Goal: Information Seeking & Learning: Learn about a topic

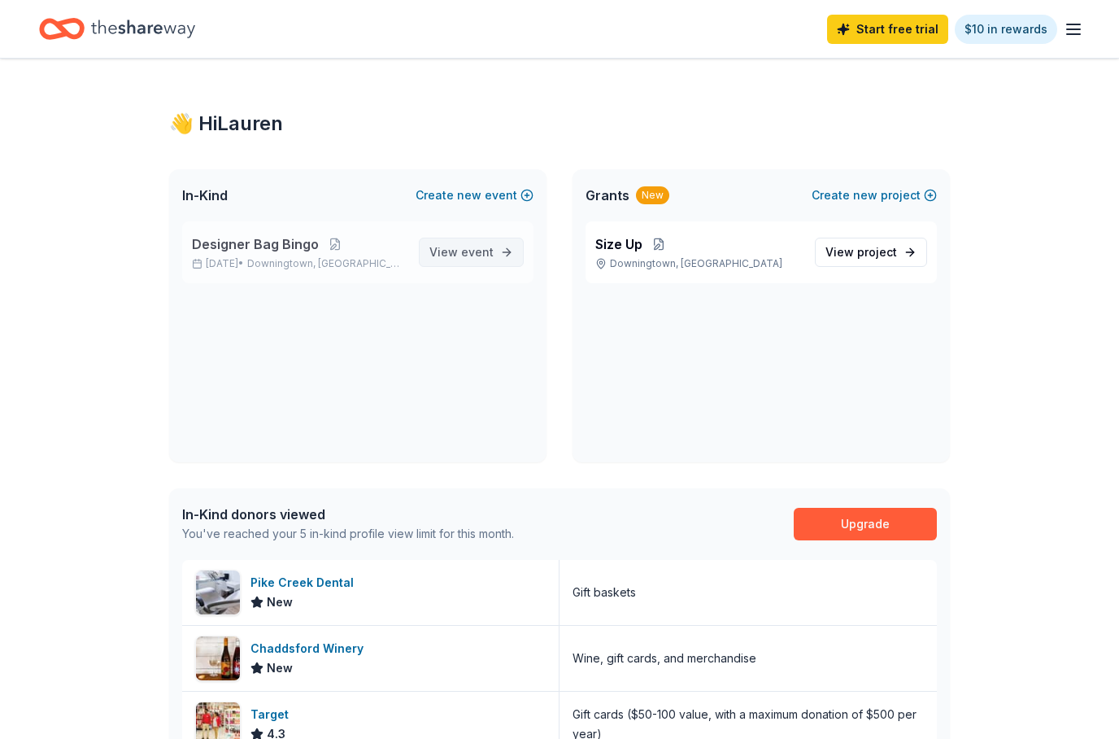
click at [495, 255] on link "View event" at bounding box center [471, 252] width 105 height 29
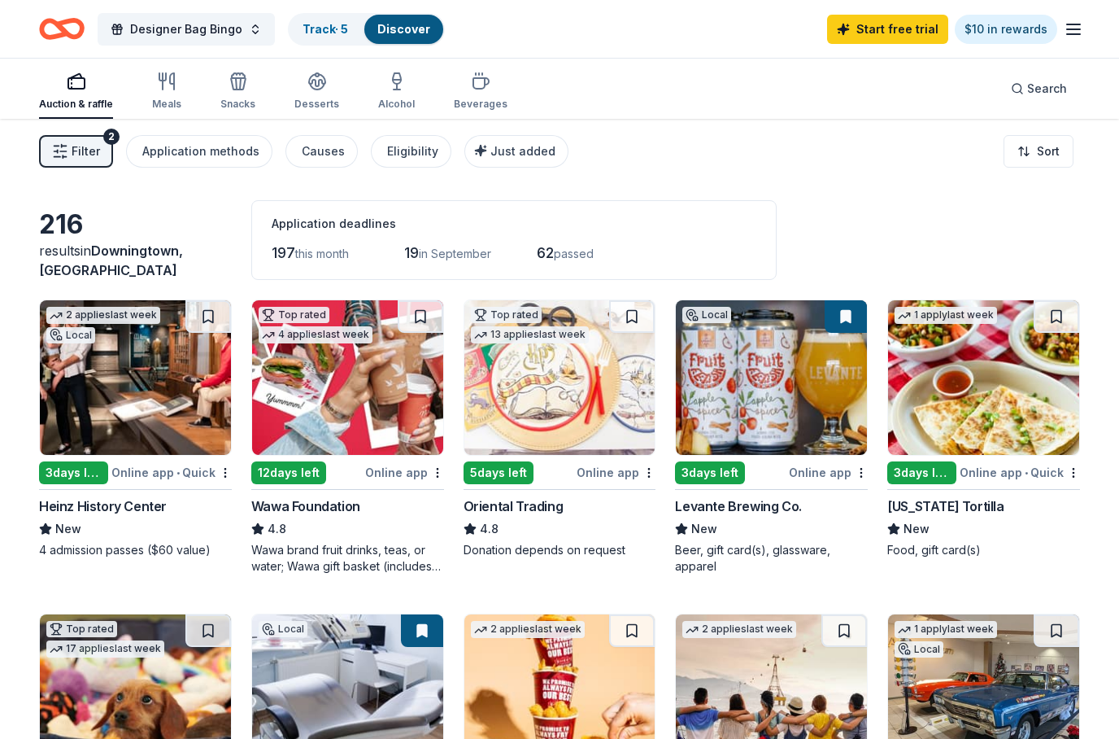
click at [312, 467] on div "12 days left" at bounding box center [288, 472] width 75 height 23
click at [1087, 27] on div "Designer Bag Bingo Track · 5 Discover Start free trial $10 in rewards" at bounding box center [559, 29] width 1119 height 58
click at [1082, 29] on icon "button" at bounding box center [1074, 30] width 20 height 20
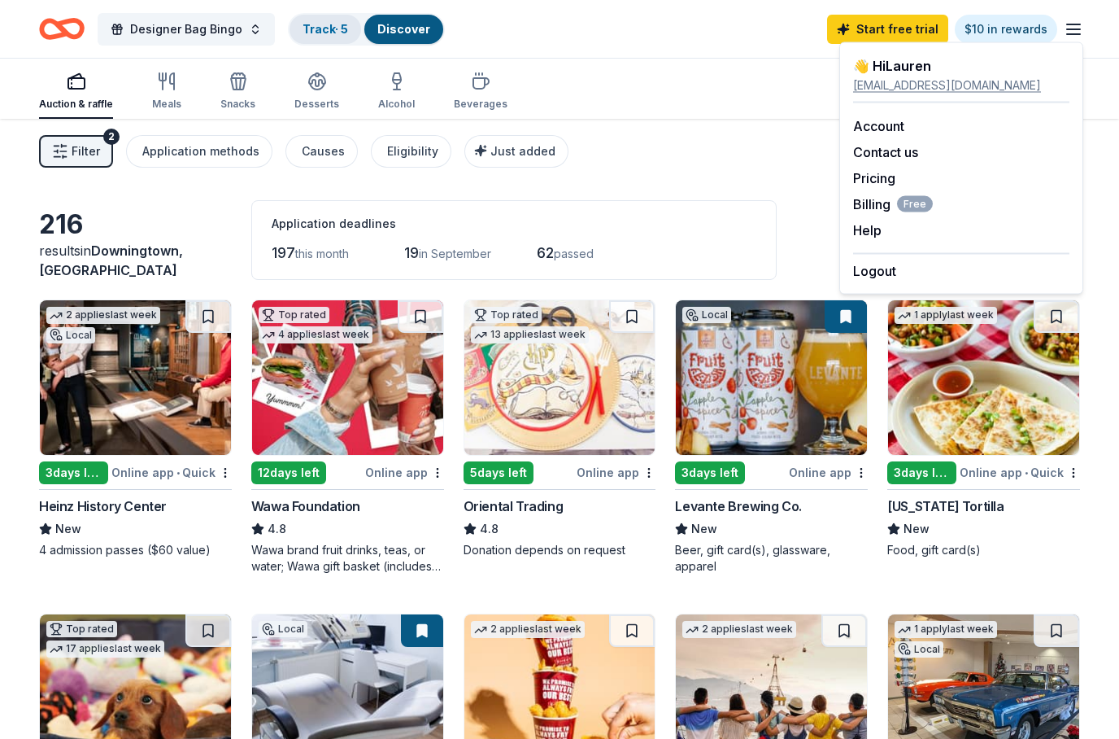
click at [333, 36] on link "Track · 5" at bounding box center [326, 29] width 46 height 14
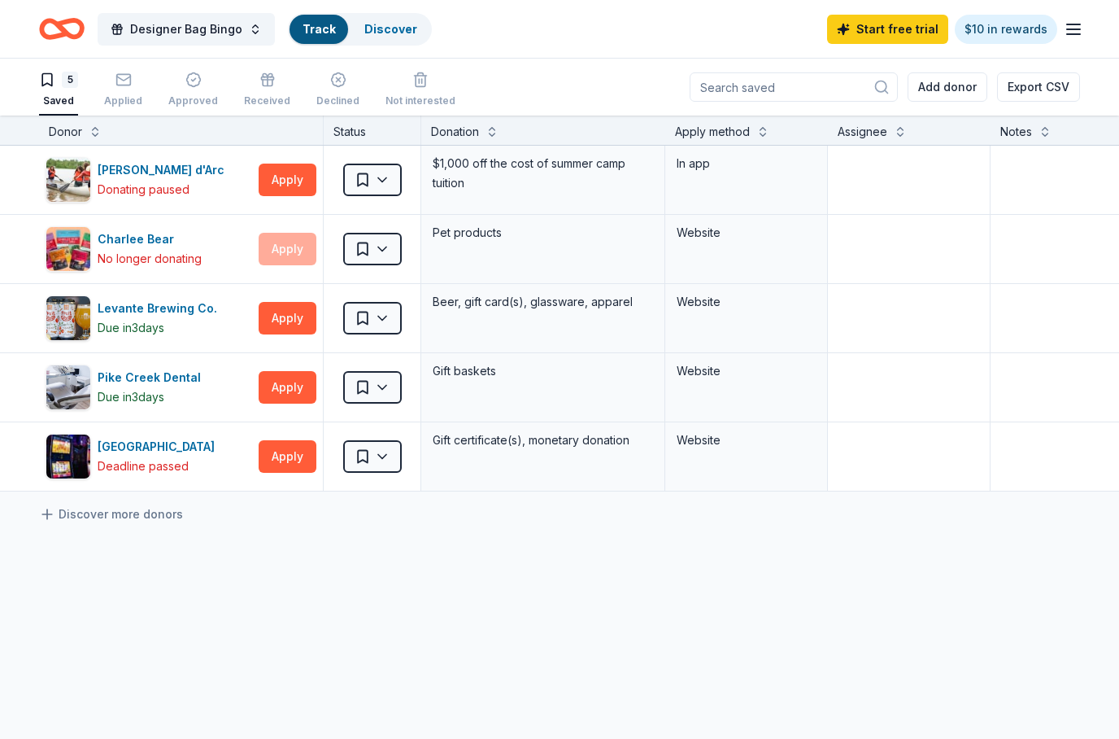
click at [333, 29] on div "Track" at bounding box center [319, 29] width 59 height 29
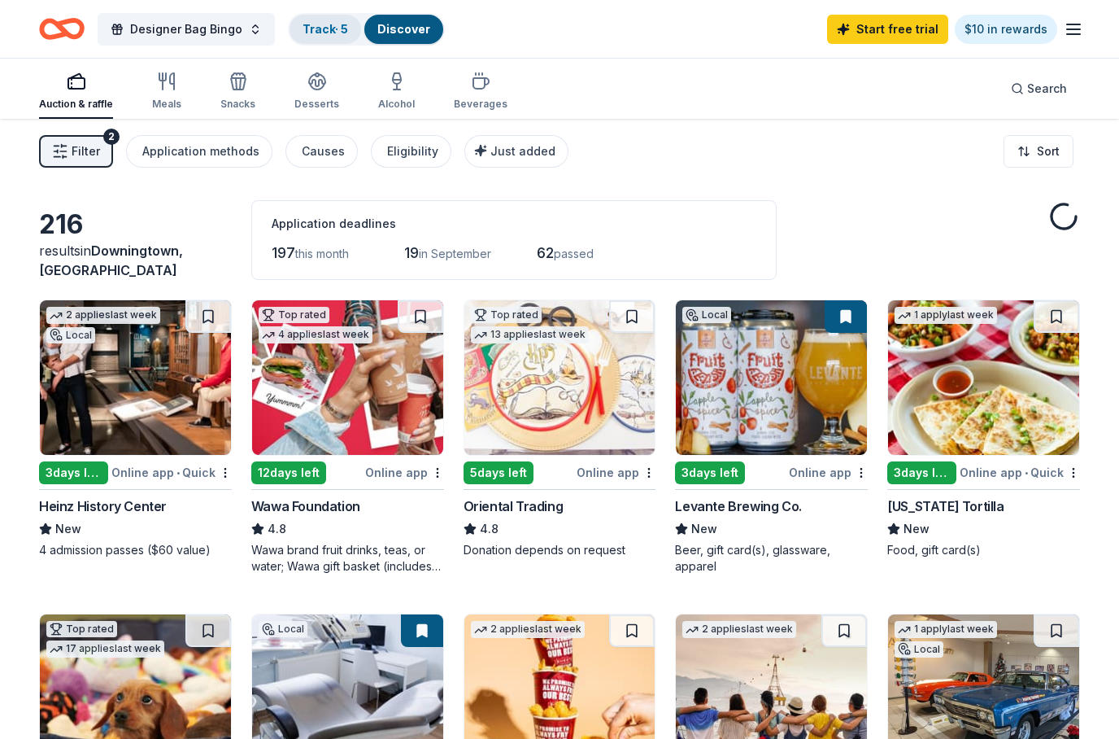
click at [320, 29] on link "Track · 5" at bounding box center [326, 29] width 46 height 14
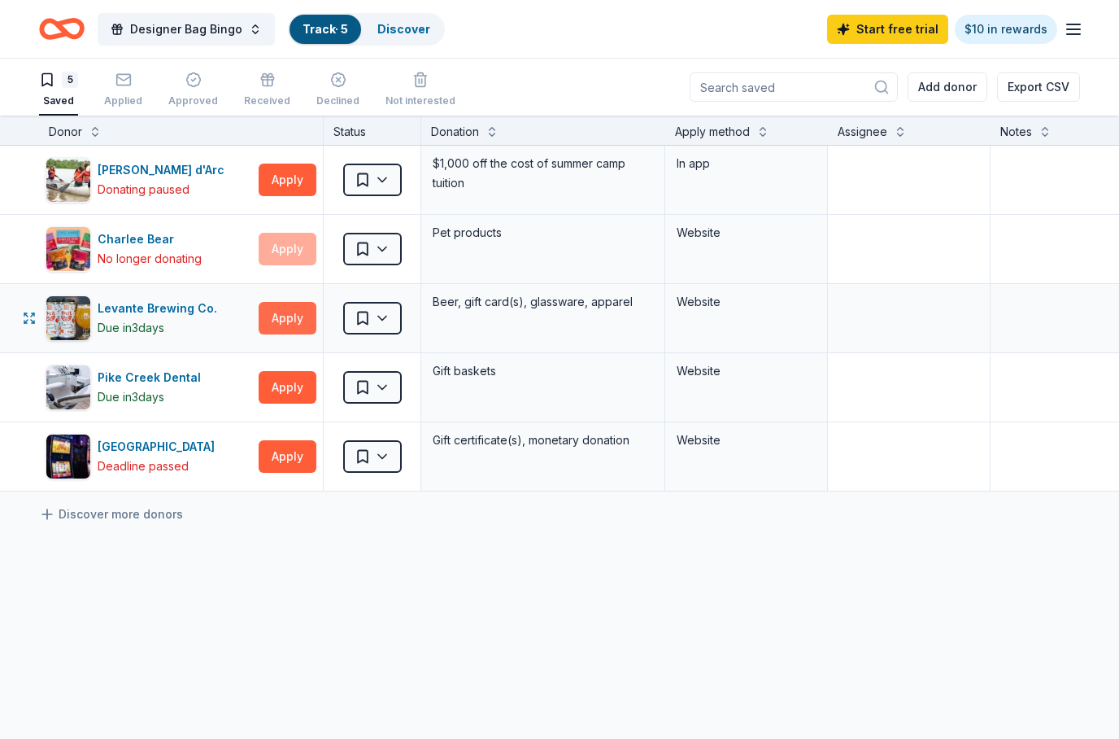
click at [297, 320] on button "Apply" at bounding box center [288, 318] width 58 height 33
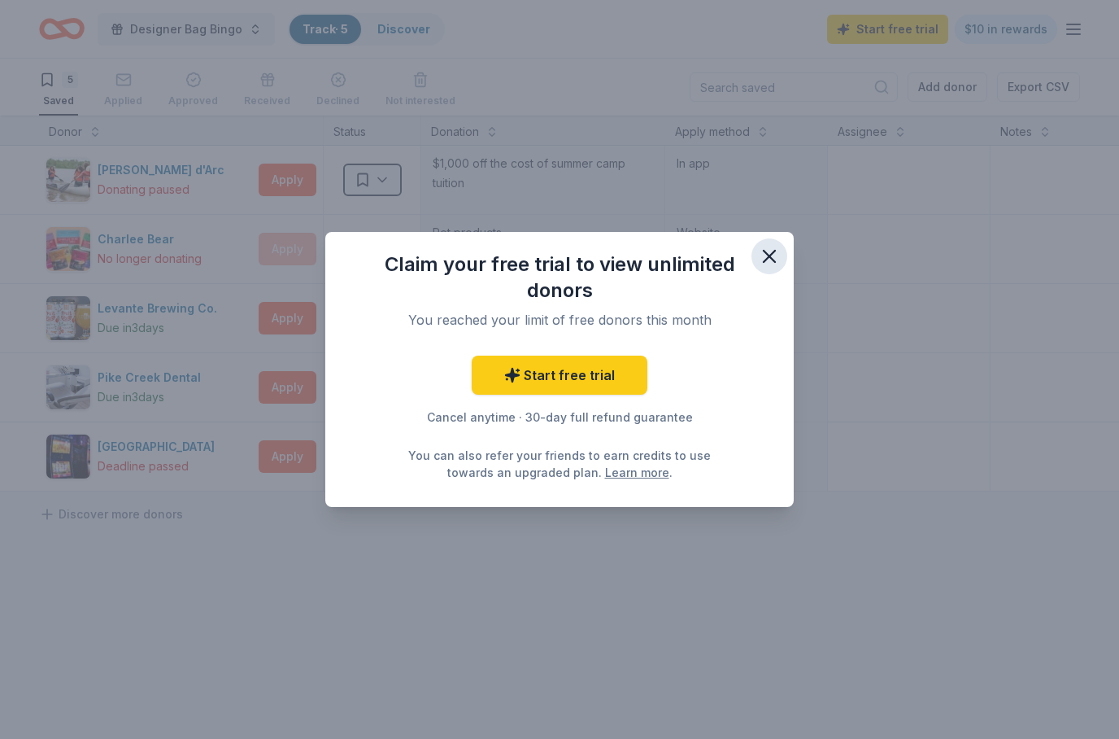
click at [778, 255] on icon "button" at bounding box center [769, 256] width 23 height 23
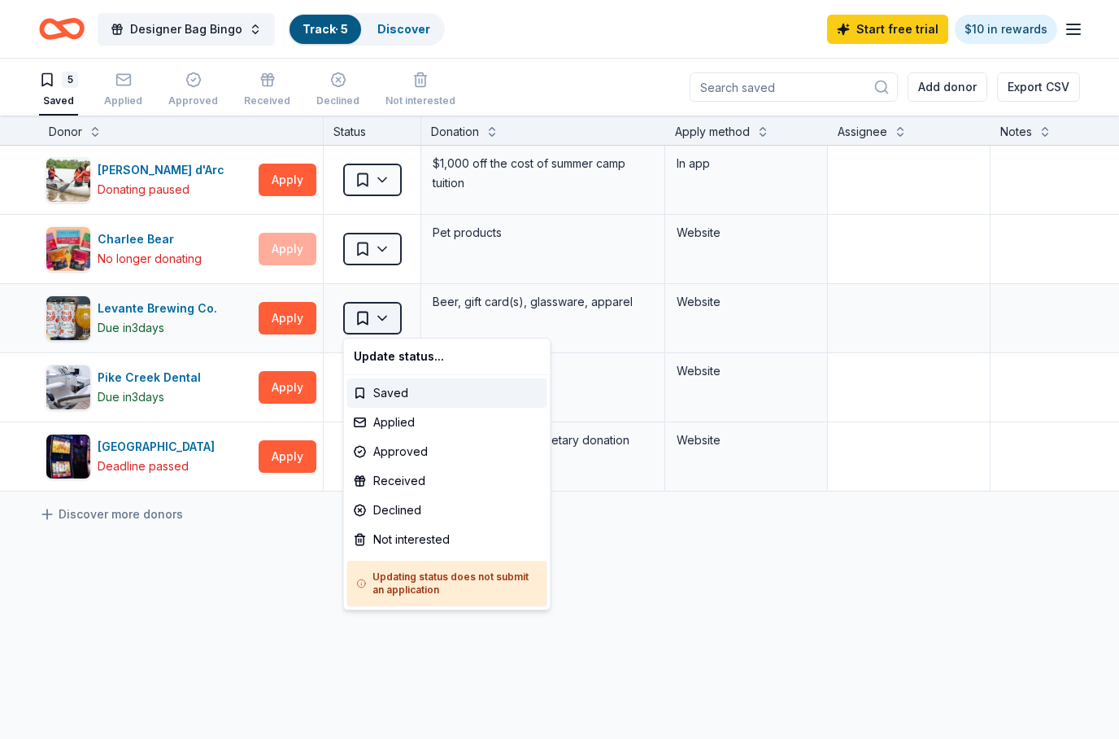
click at [384, 327] on html "Designer Bag Bingo Track · 5 Discover Start free trial $10 in rewards 5 Saved A…" at bounding box center [559, 369] width 1119 height 739
click at [419, 191] on html "Designer Bag Bingo Track · 5 Discover Start free trial $10 in rewards 5 Saved A…" at bounding box center [559, 369] width 1119 height 739
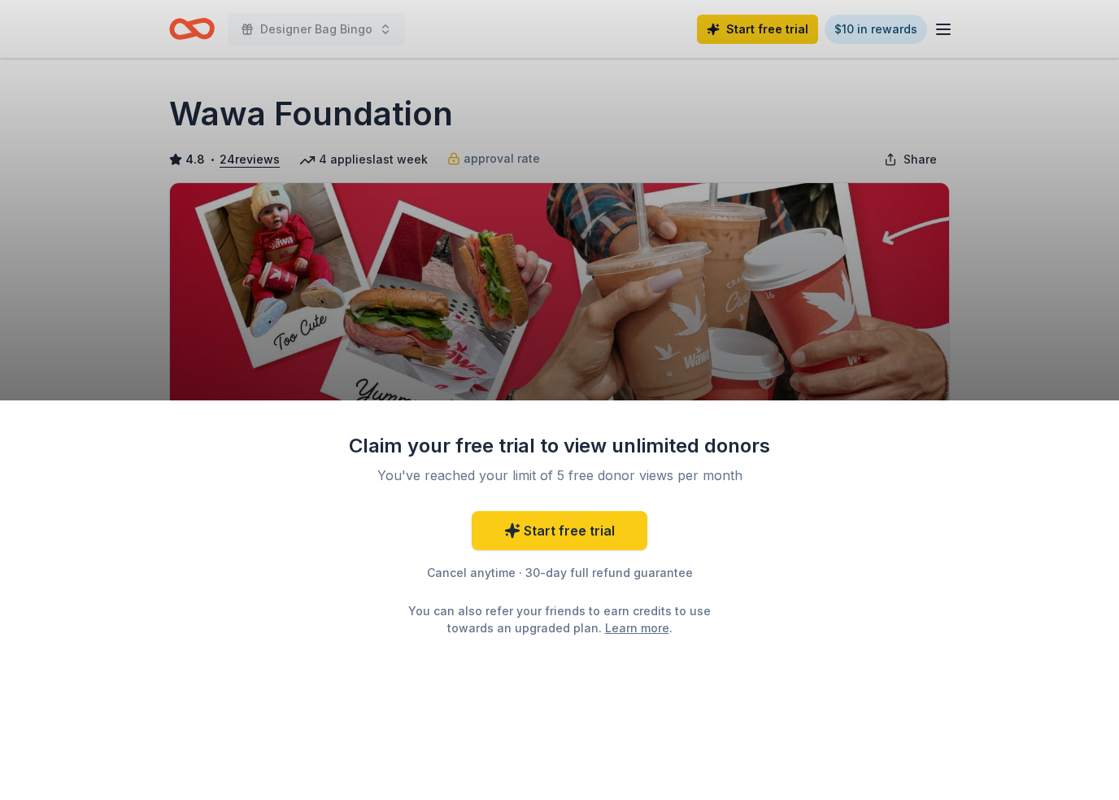
click at [661, 356] on div "Claim your free trial to view unlimited donors You've reached your limit of 5 f…" at bounding box center [559, 400] width 1119 height 800
